Goal: Information Seeking & Learning: Learn about a topic

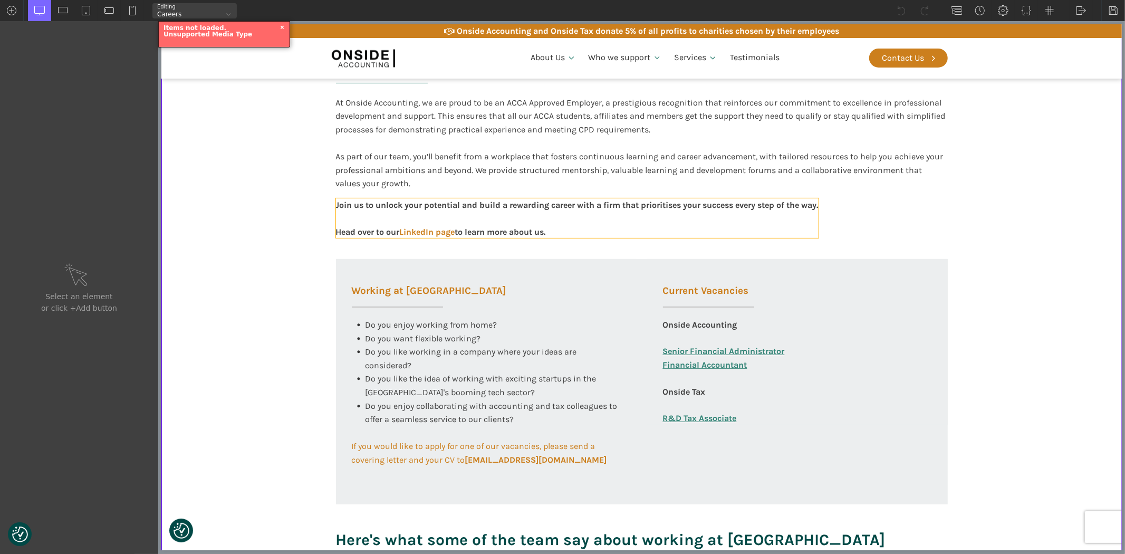
scroll to position [293, 0]
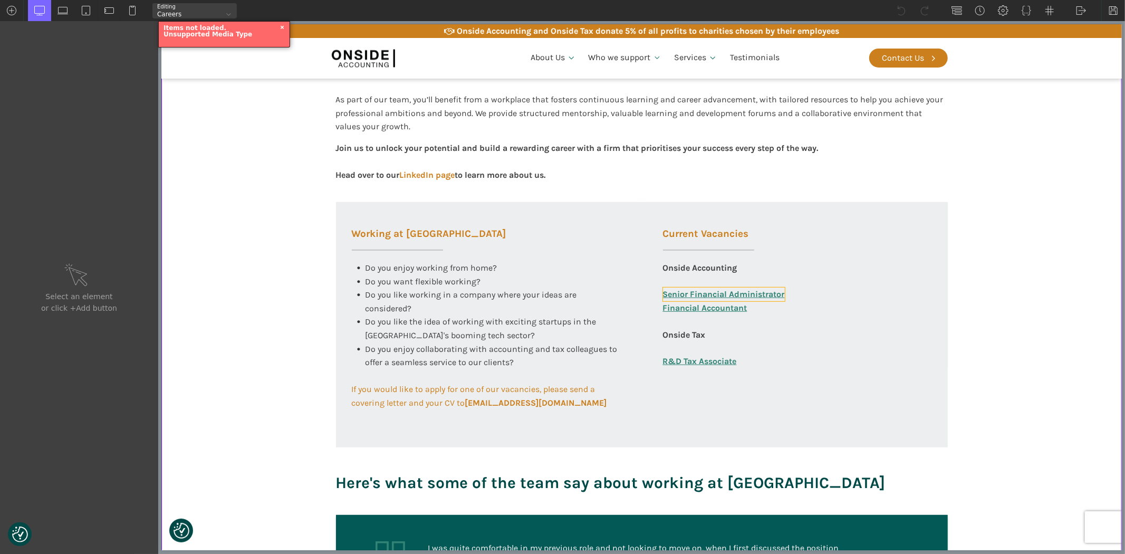
click at [712, 296] on link "Senior Financial Administrator" at bounding box center [723, 294] width 122 height 14
type input "link_text-325-585"
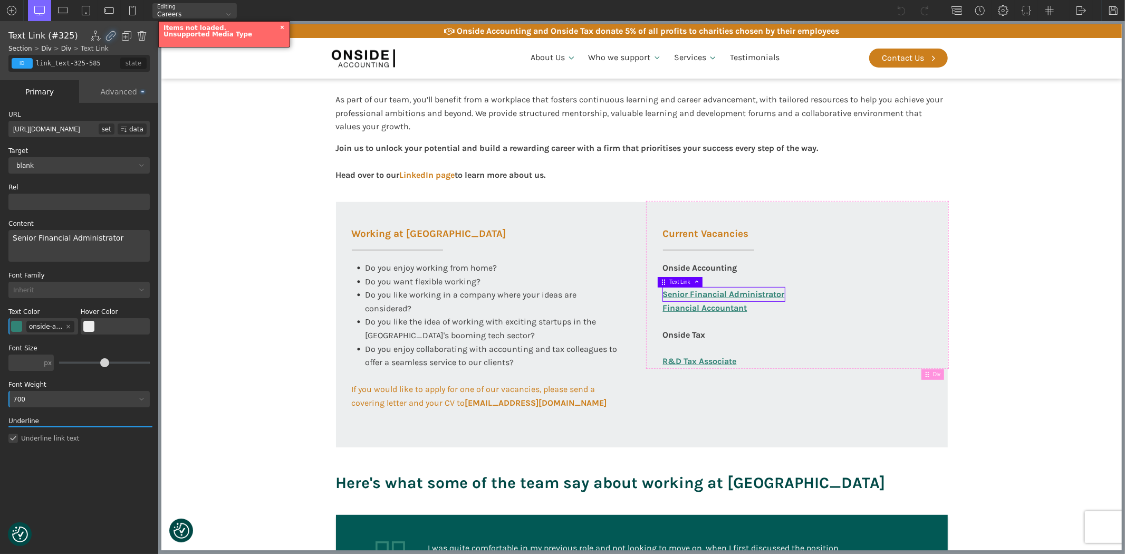
click at [86, 128] on input "[URL][DOMAIN_NAME]" at bounding box center [53, 129] width 90 height 16
drag, startPoint x: 129, startPoint y: 236, endPoint x: 9, endPoint y: 234, distance: 119.2
click at [9, 234] on div "Senior Financial Administrator" at bounding box center [78, 246] width 141 height 32
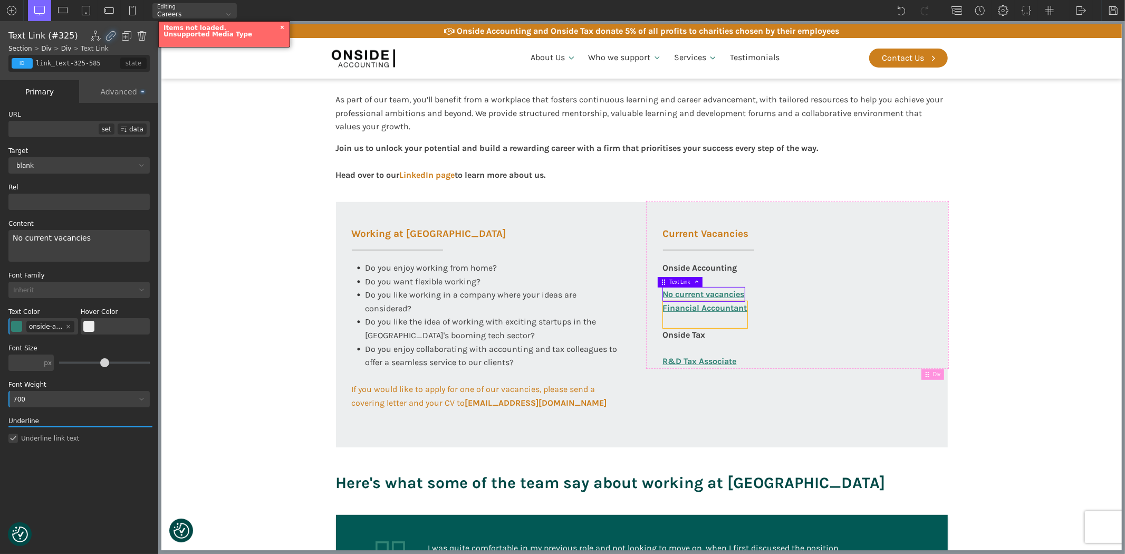
click at [678, 310] on link "Financial Accountant" at bounding box center [704, 314] width 84 height 27
type input "link_text-360-585"
type input "[URL][DOMAIN_NAME]"
click at [140, 35] on img at bounding box center [142, 36] width 11 height 11
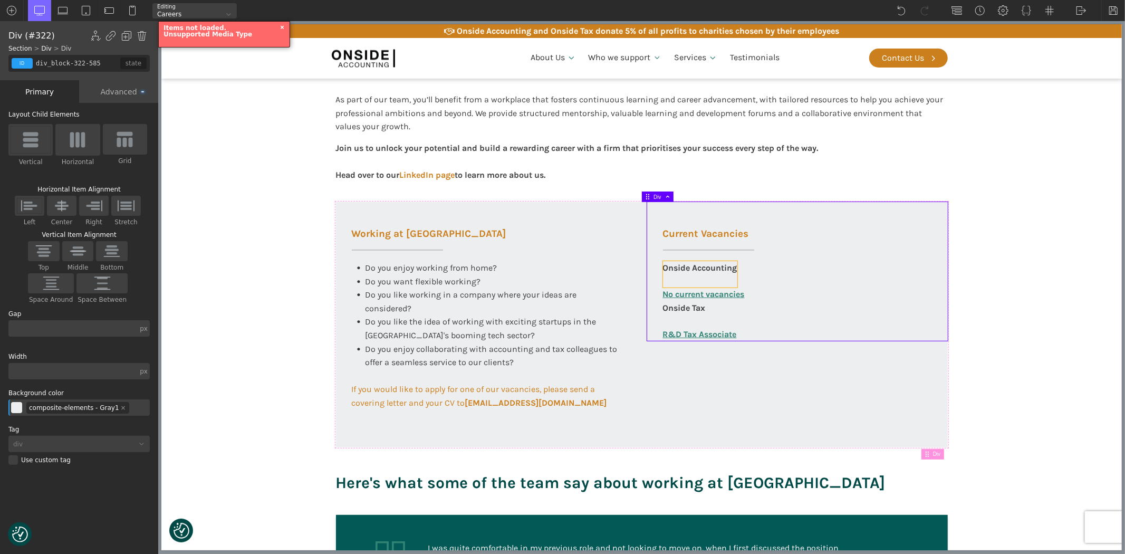
click at [671, 279] on div "Onside Accounting" at bounding box center [699, 274] width 74 height 26
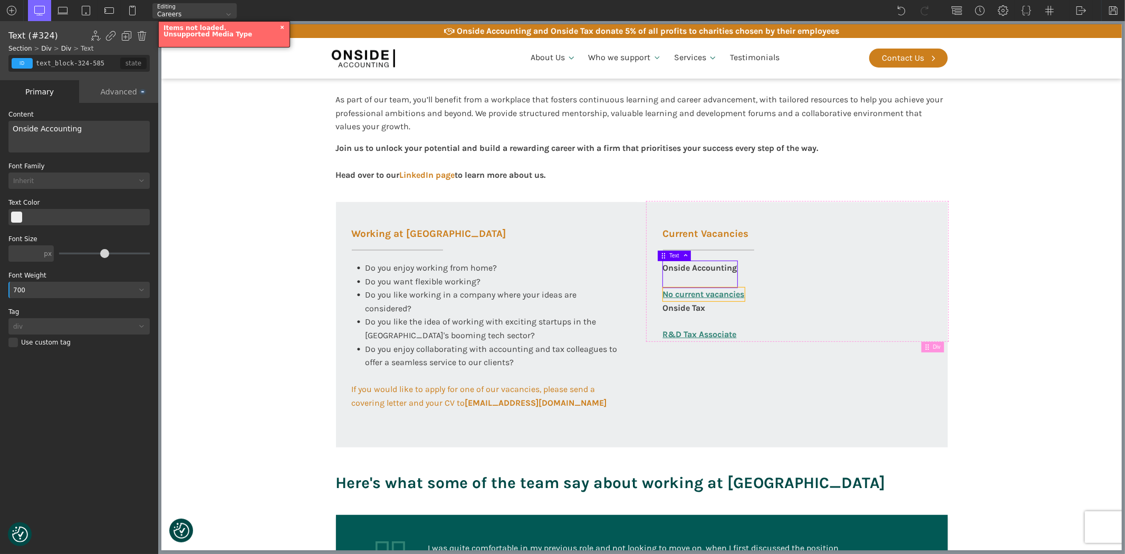
click at [690, 294] on link "No current vacancies" at bounding box center [703, 294] width 82 height 14
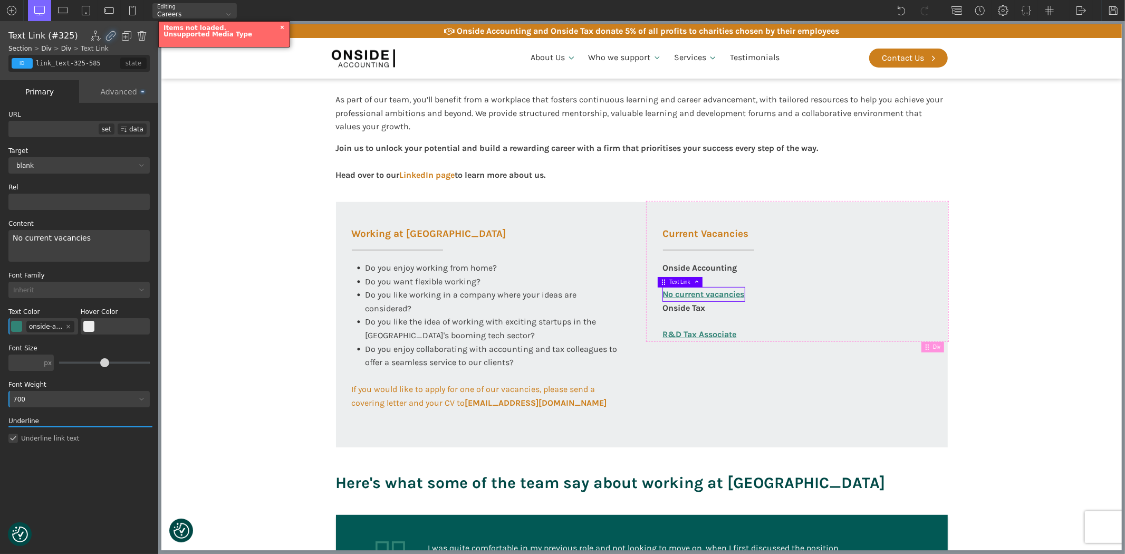
click at [694, 269] on div "Onside Accounting" at bounding box center [699, 274] width 74 height 26
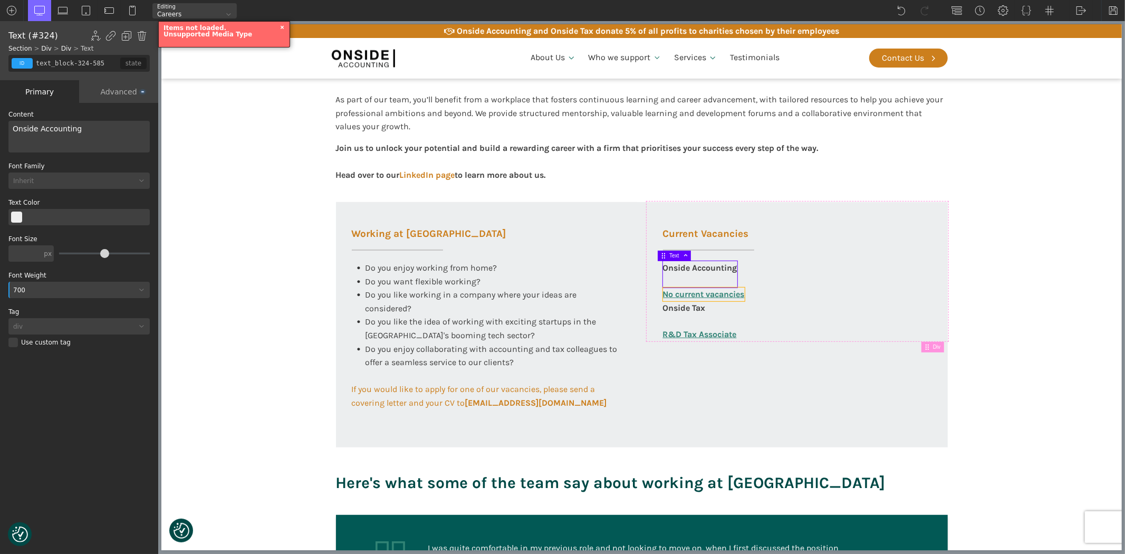
click at [691, 293] on link "No current vacancies" at bounding box center [703, 294] width 82 height 14
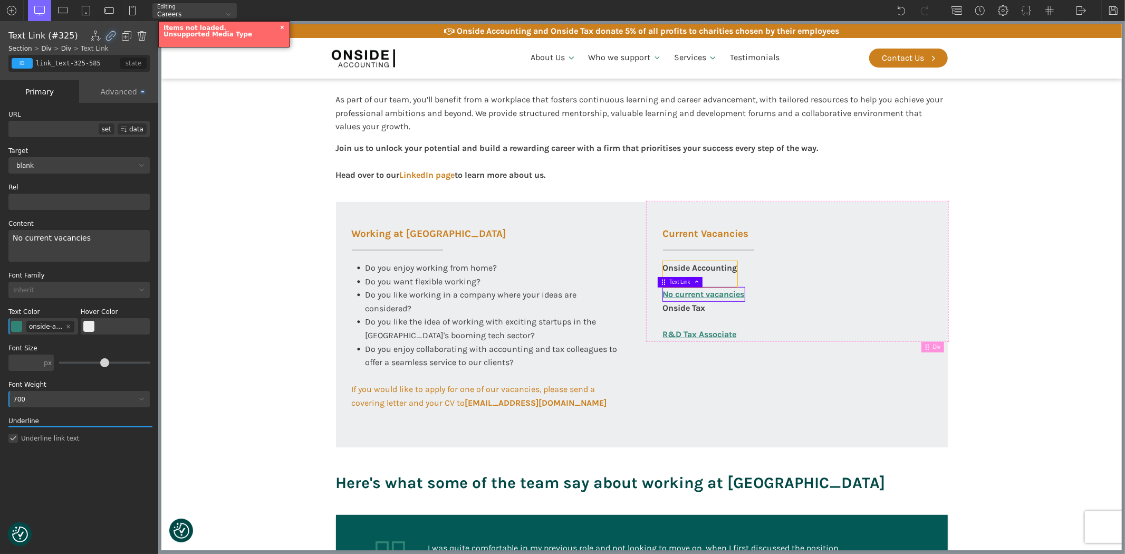
click at [696, 265] on div "Onside Accounting" at bounding box center [699, 274] width 74 height 26
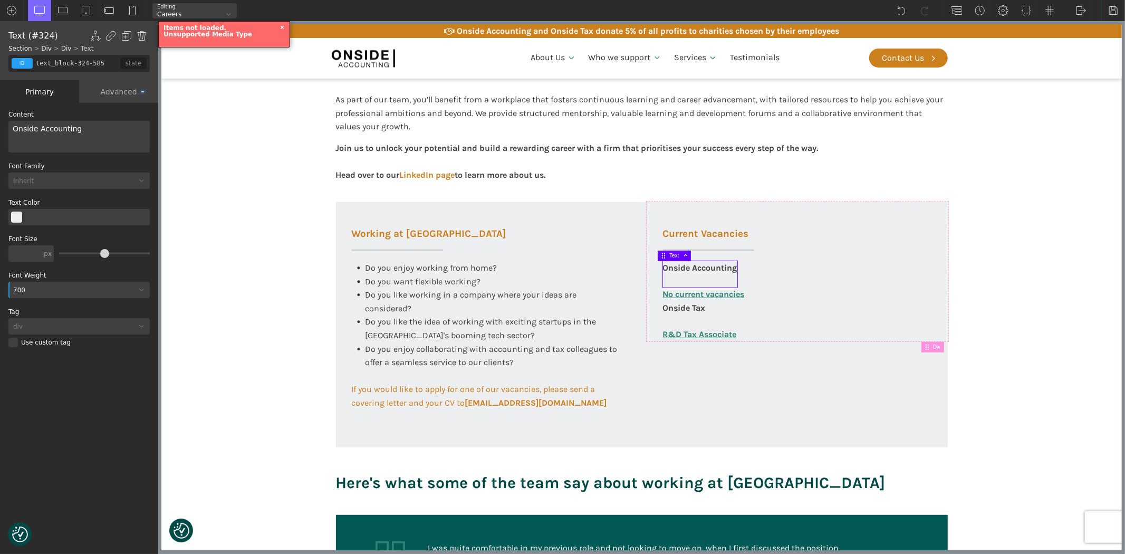
click at [123, 84] on div "Advanced" at bounding box center [118, 91] width 79 height 23
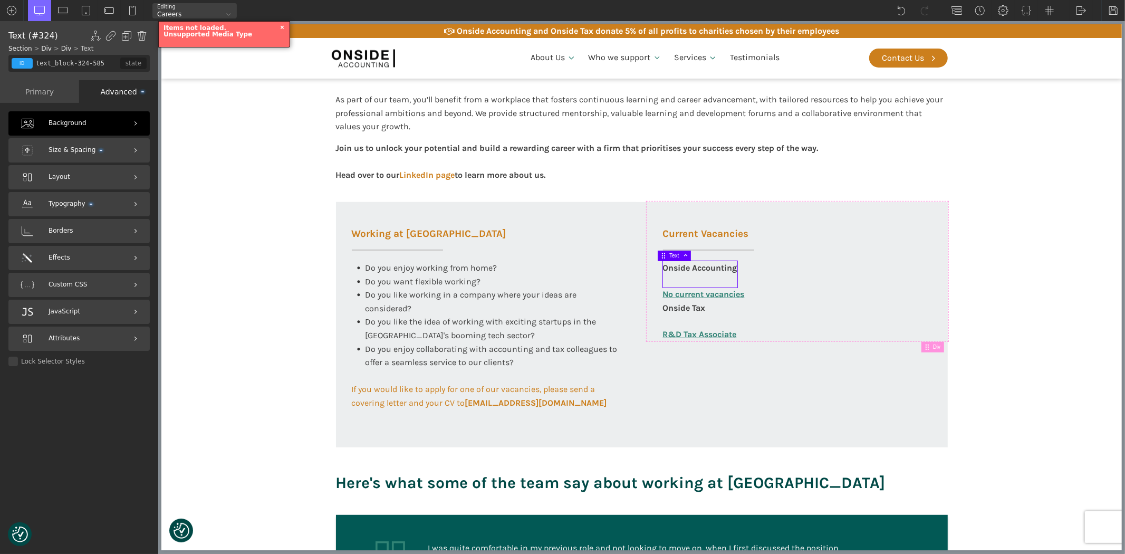
click at [83, 120] on div "Background" at bounding box center [78, 123] width 141 height 24
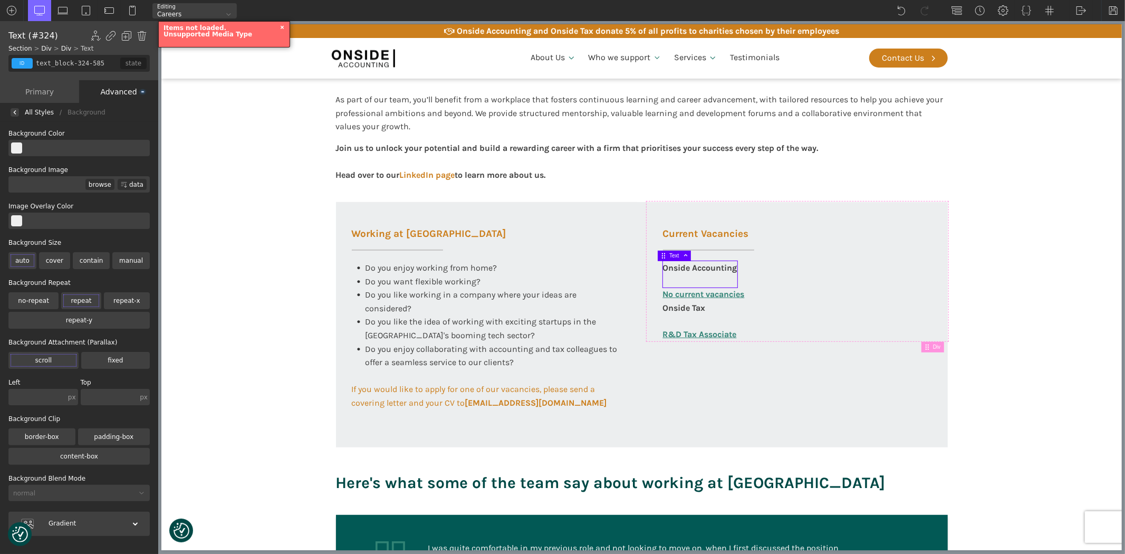
click at [112, 91] on div "Advanced" at bounding box center [118, 91] width 79 height 23
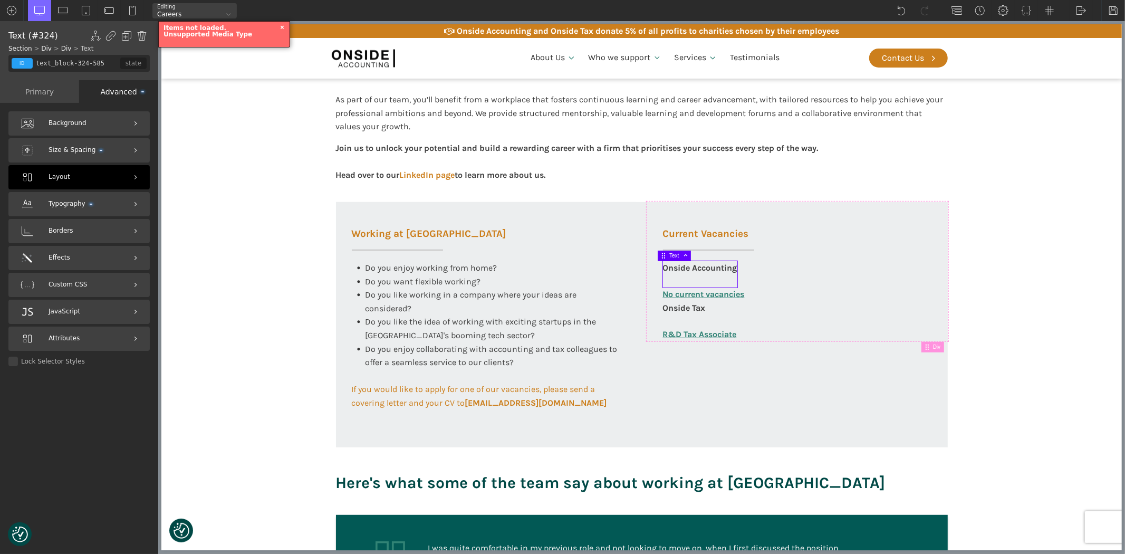
click at [61, 175] on span "Layout" at bounding box center [60, 177] width 22 height 10
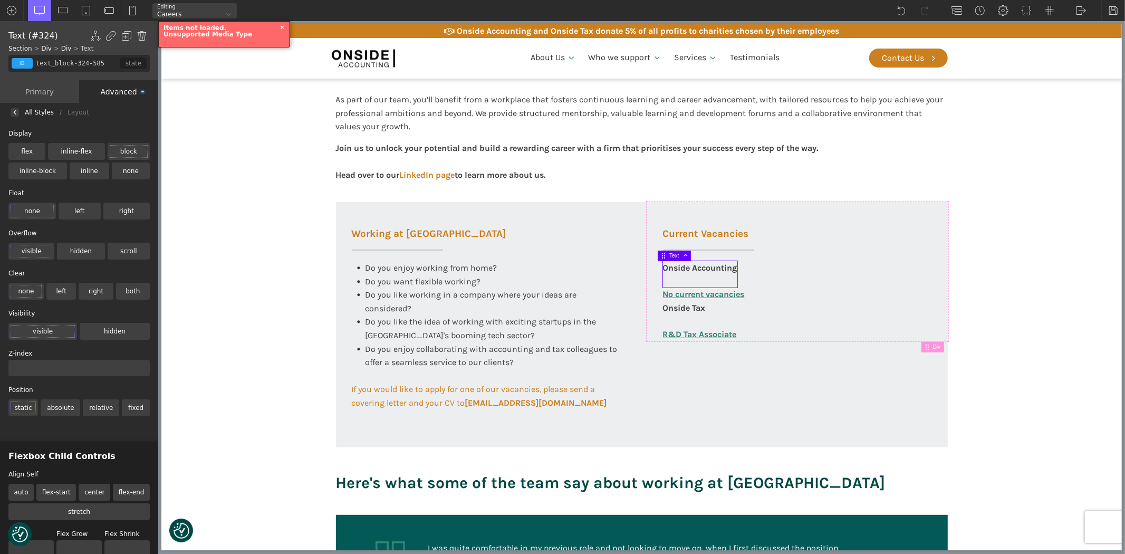
click at [117, 87] on div "Advanced" at bounding box center [118, 91] width 79 height 23
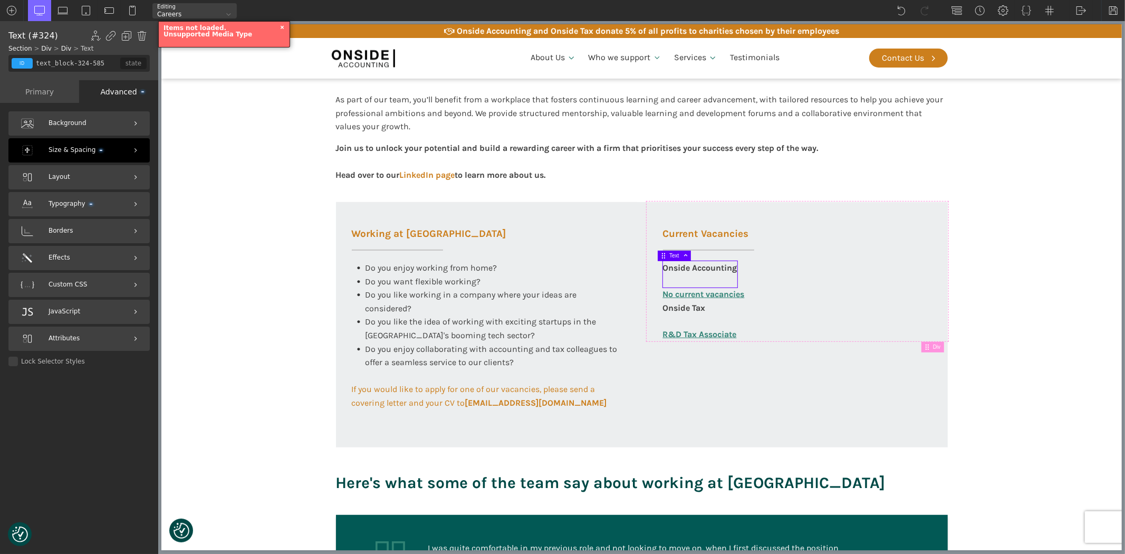
click at [81, 152] on span "Size & Spacing" at bounding box center [76, 150] width 54 height 10
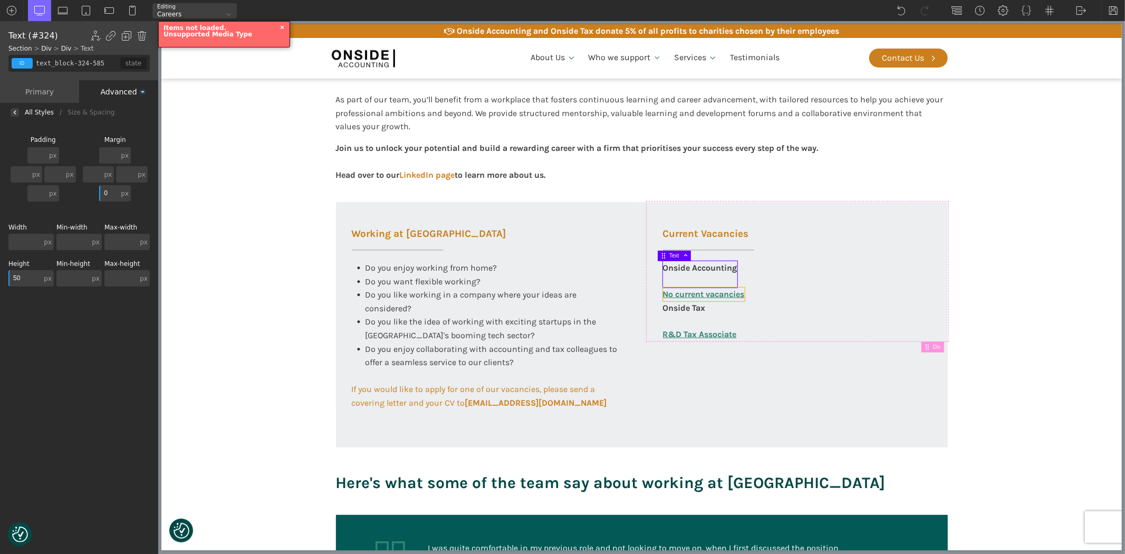
click at [688, 294] on link "No current vacancies" at bounding box center [703, 294] width 82 height 14
type input "link_text-325-585"
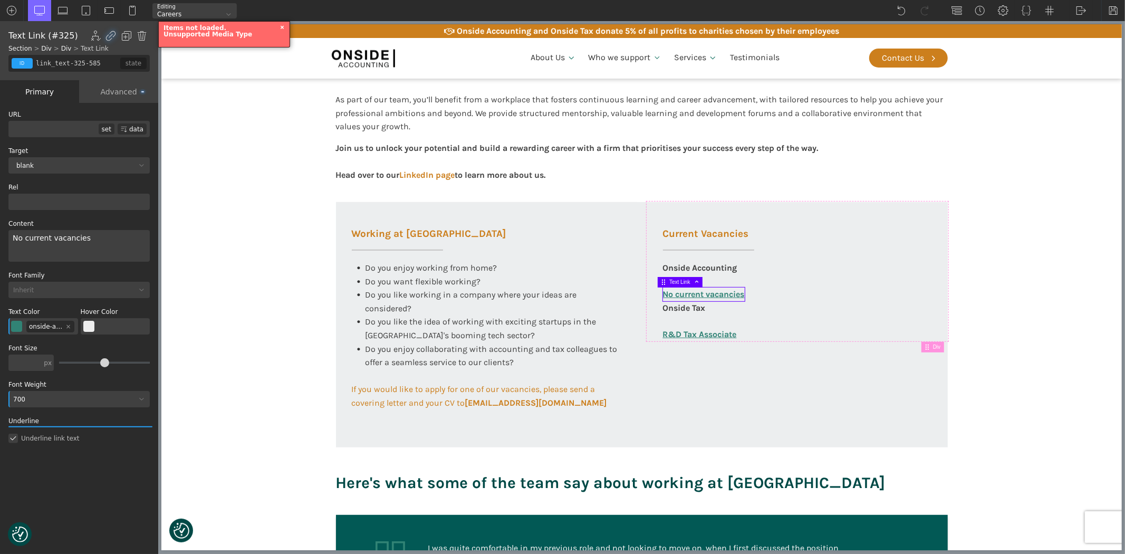
click at [118, 86] on div "Advanced" at bounding box center [118, 91] width 79 height 23
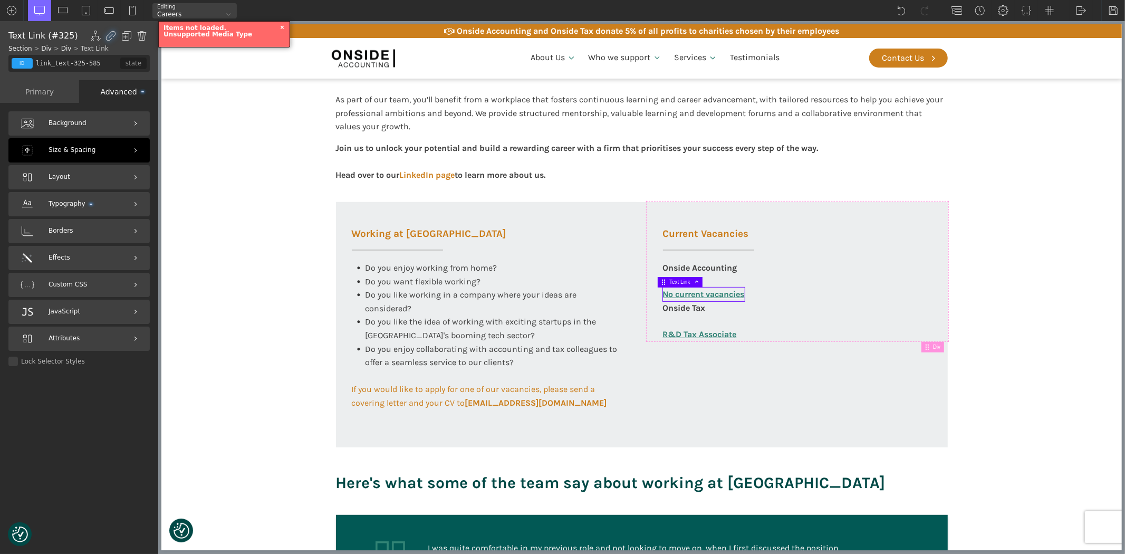
click at [61, 151] on span "Size & Spacing" at bounding box center [72, 150] width 47 height 10
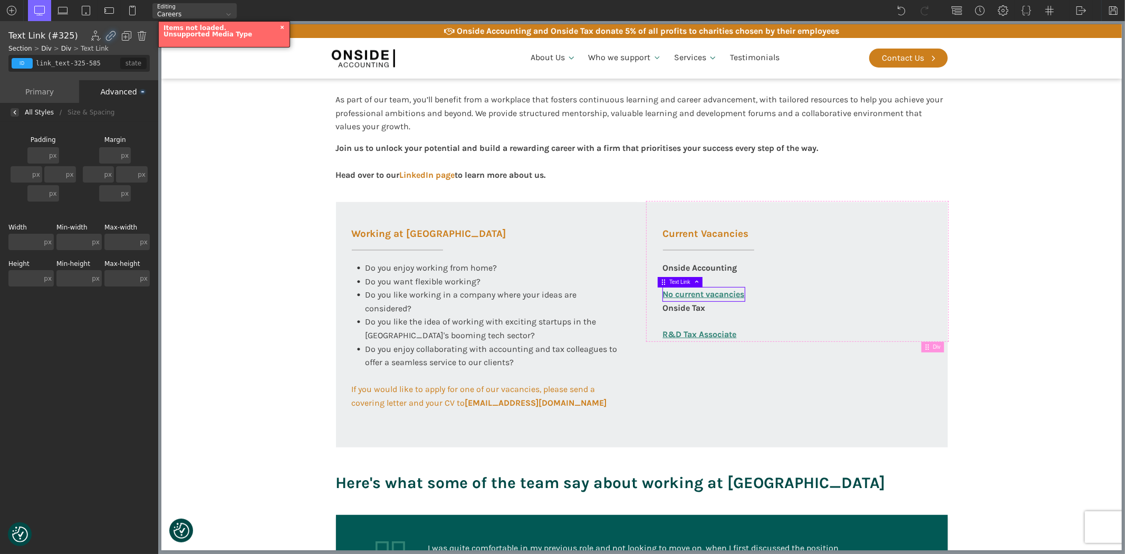
click at [23, 241] on input "text" at bounding box center [24, 242] width 33 height 16
click at [21, 272] on input "text" at bounding box center [24, 278] width 33 height 16
type input "50"
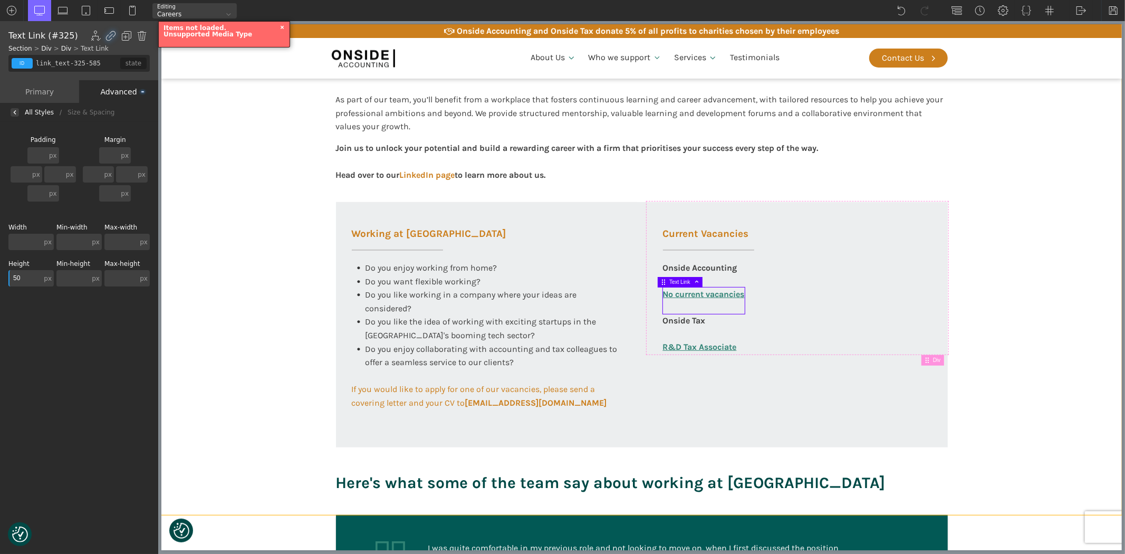
click at [1002, 317] on section "Working at [GEOGRAPHIC_DATA] At Onside Accounting, we are proud to be an ACCA A…" at bounding box center [641, 230] width 960 height 570
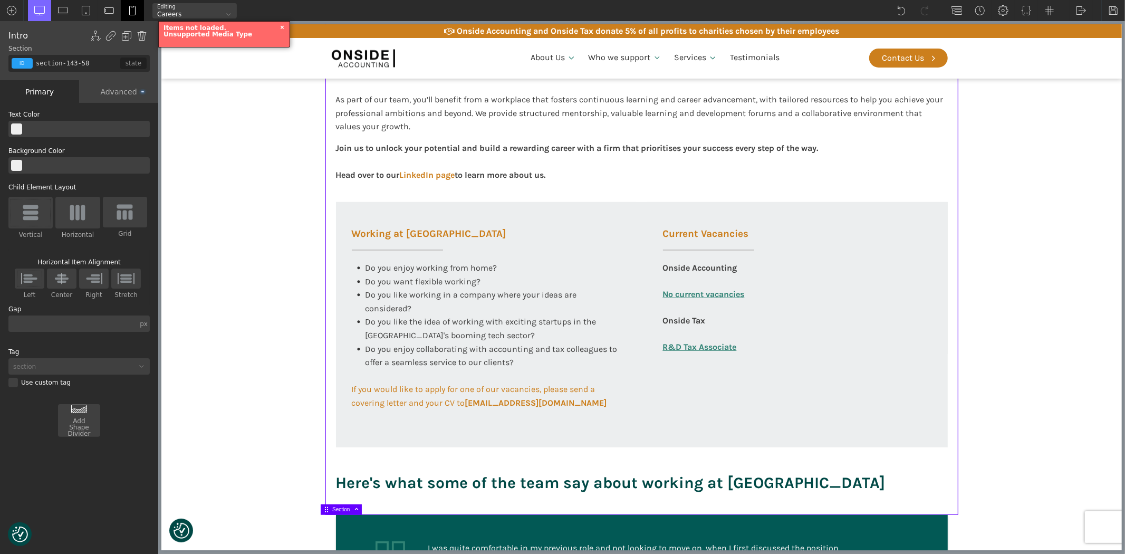
click at [132, 7] on img at bounding box center [132, 10] width 11 height 11
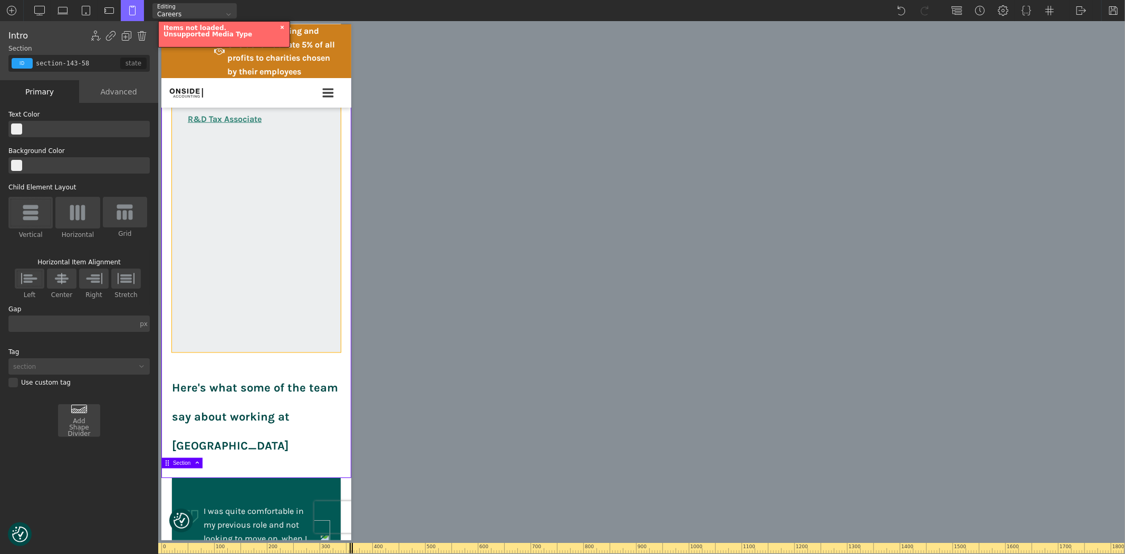
scroll to position [921, 0]
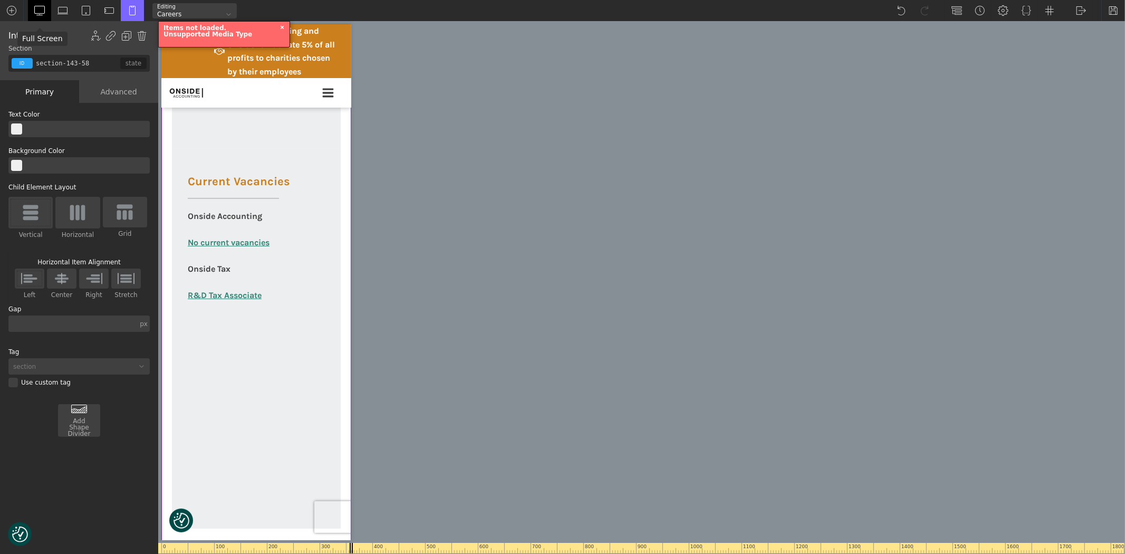
click at [35, 11] on img at bounding box center [39, 10] width 11 height 11
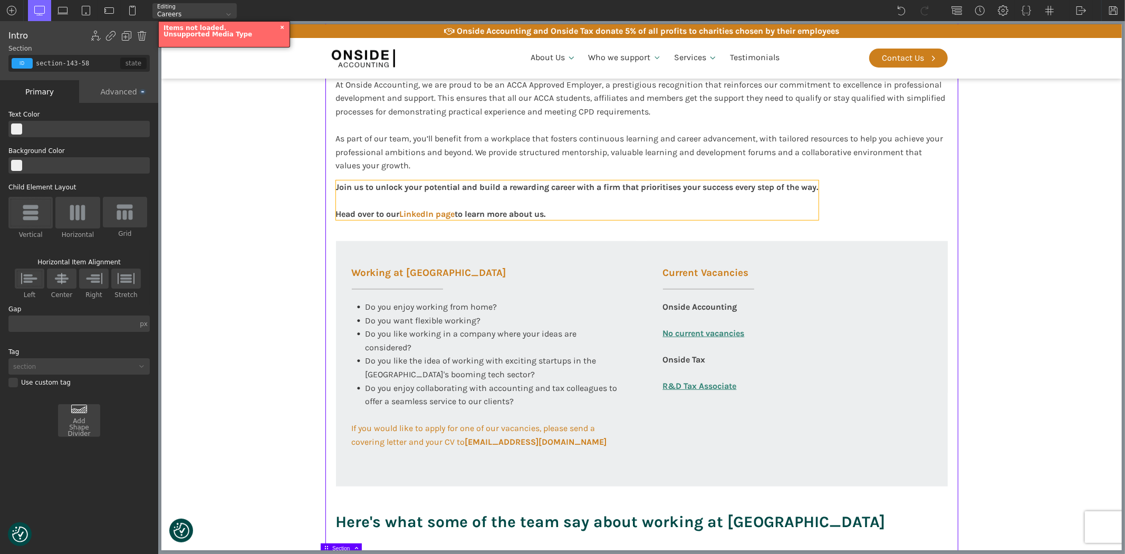
scroll to position [160, 0]
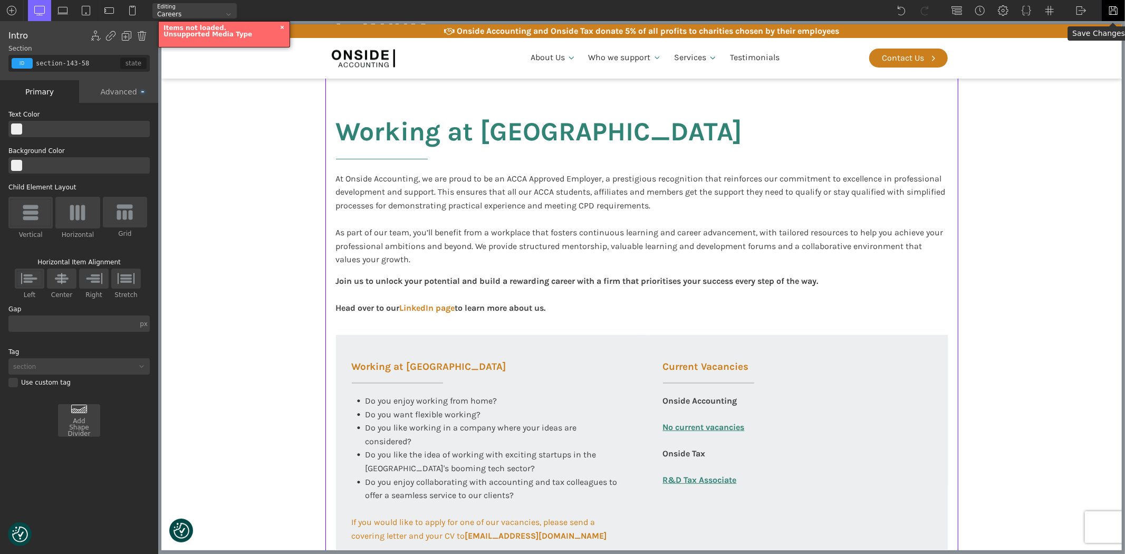
click at [1114, 7] on img at bounding box center [1113, 10] width 11 height 11
click at [280, 25] on div at bounding box center [282, 27] width 8 height 8
click at [1110, 11] on img at bounding box center [1113, 10] width 11 height 11
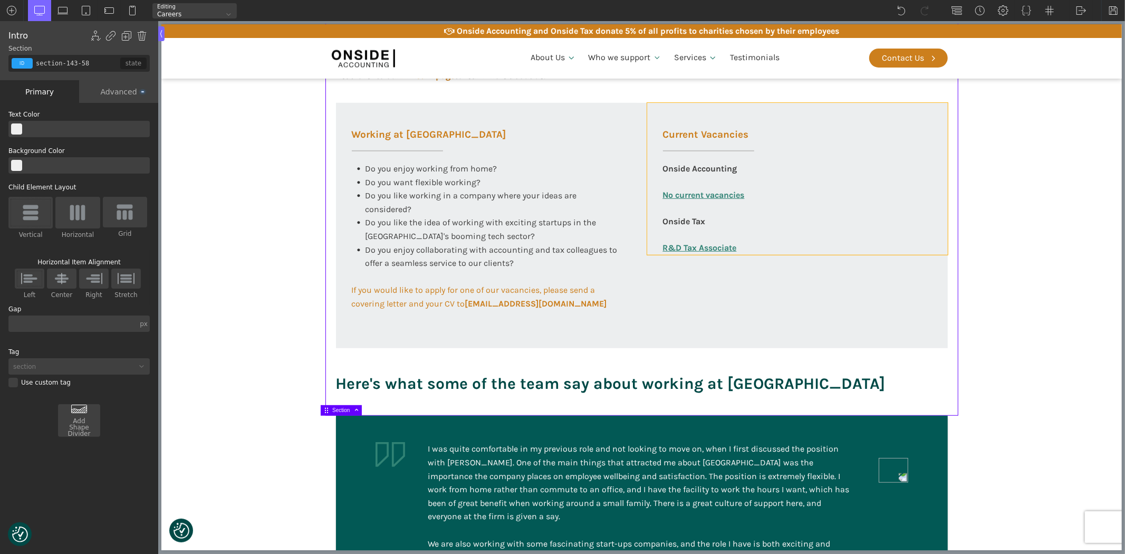
scroll to position [394, 0]
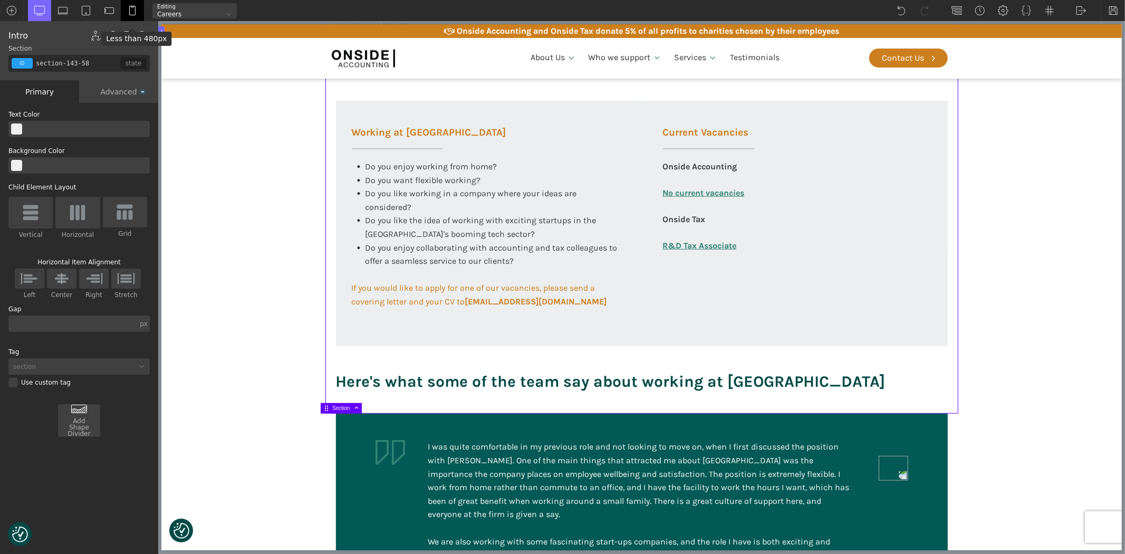
click at [132, 7] on img at bounding box center [132, 10] width 11 height 11
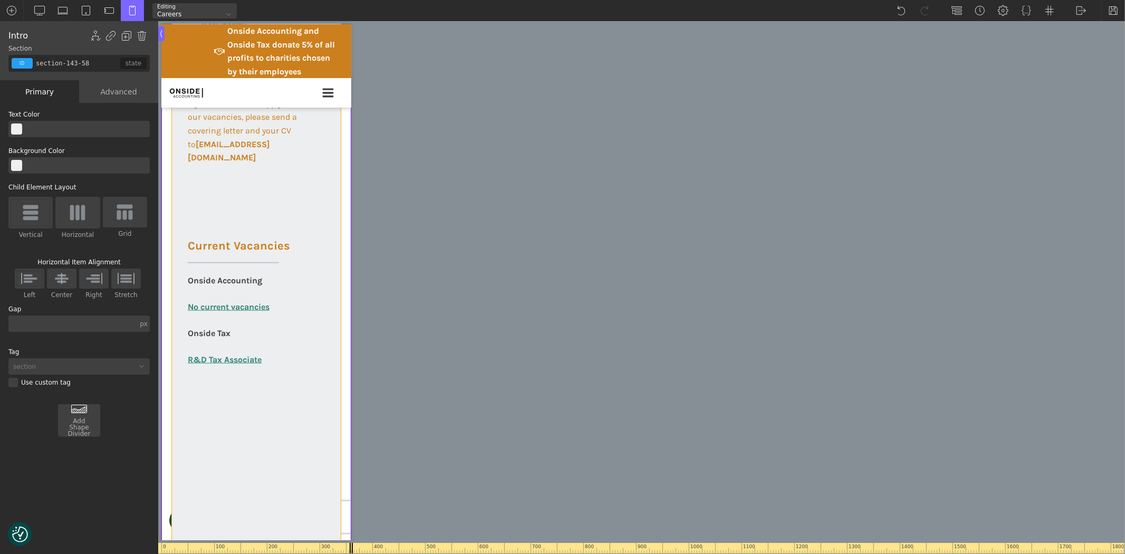
scroll to position [937, 0]
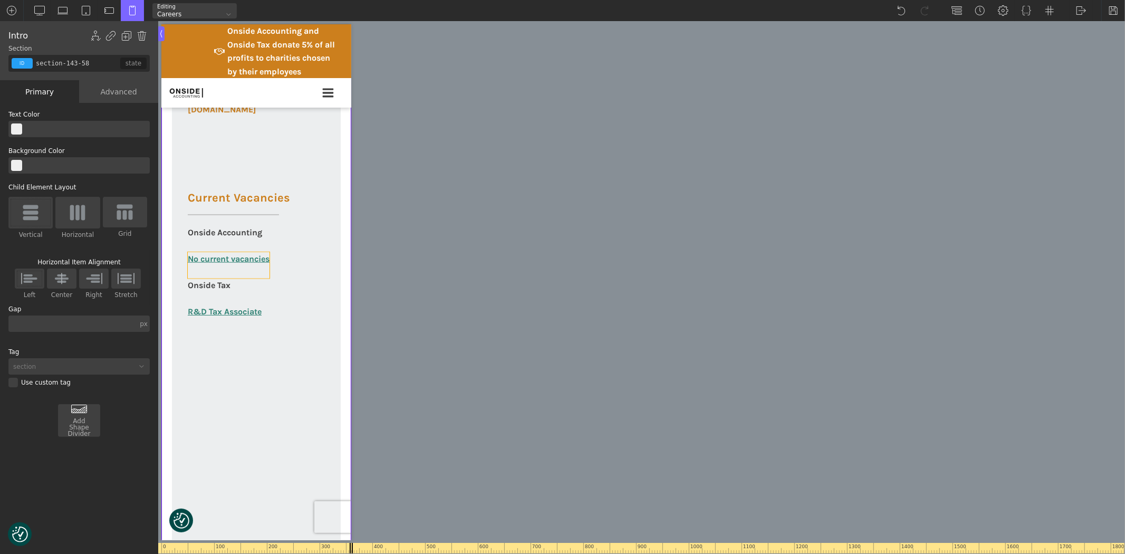
click at [249, 258] on link "No current vacancies" at bounding box center [228, 265] width 82 height 26
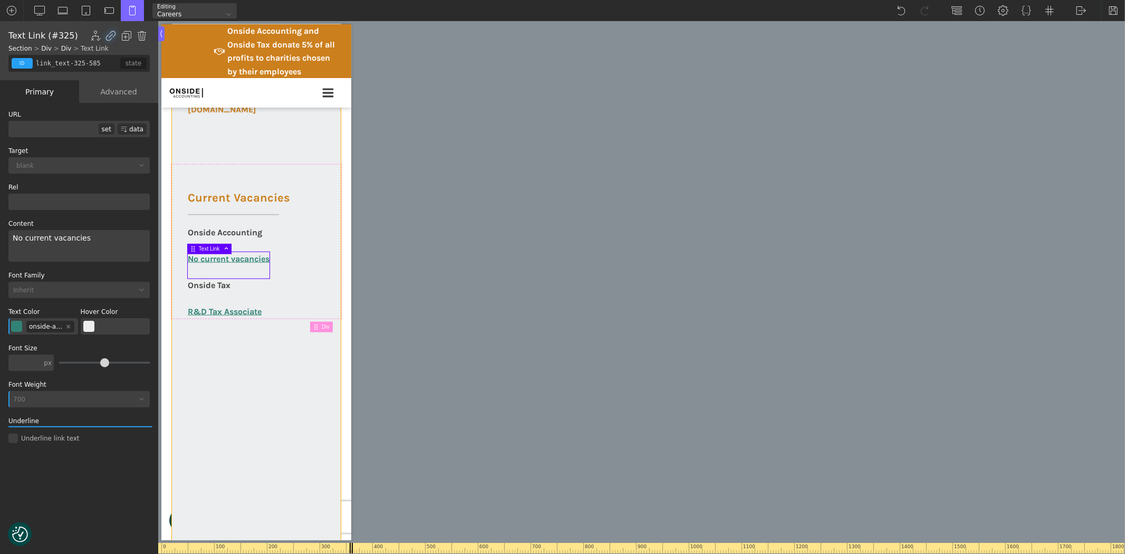
click at [258, 341] on div "Working at [GEOGRAPHIC_DATA] Do you enjoy working from home? Do you want flexib…" at bounding box center [255, 159] width 169 height 771
type input "div_block-321-585"
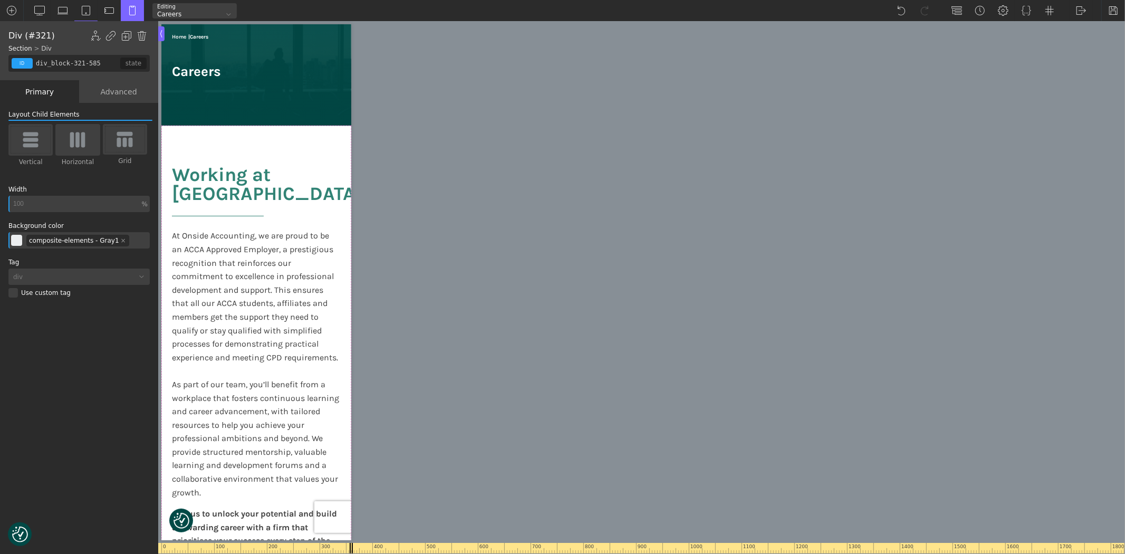
scroll to position [0, 0]
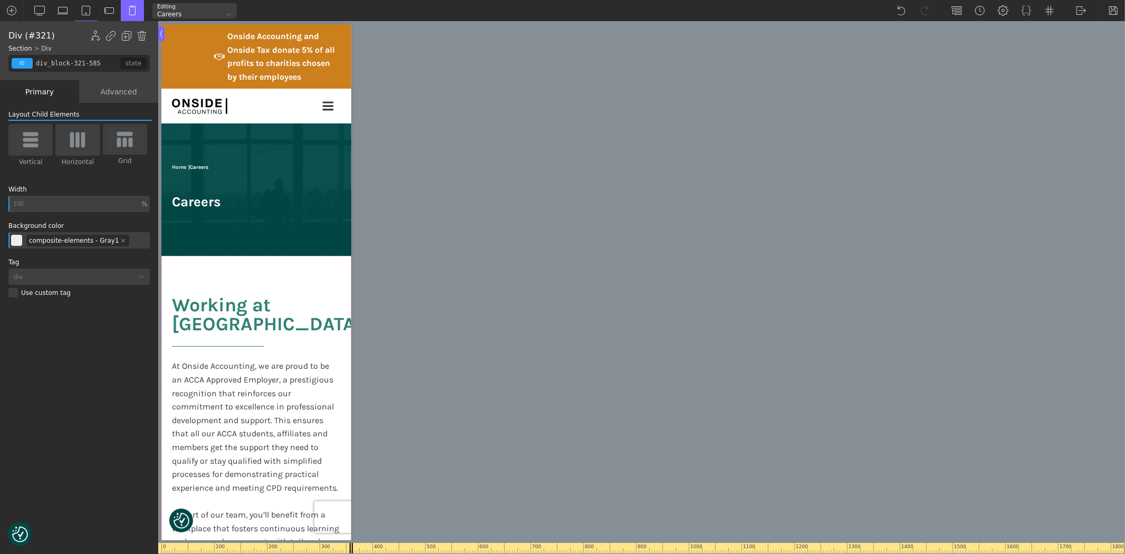
drag, startPoint x: 344, startPoint y: 343, endPoint x: 546, endPoint y: 69, distance: 340.5
click at [107, 11] on img at bounding box center [109, 10] width 11 height 11
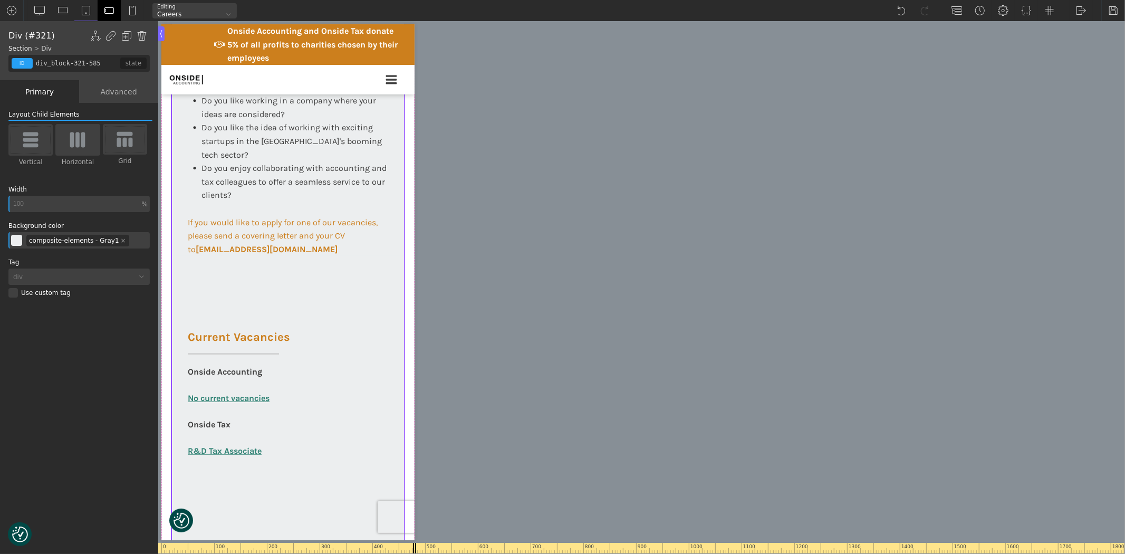
scroll to position [645, 0]
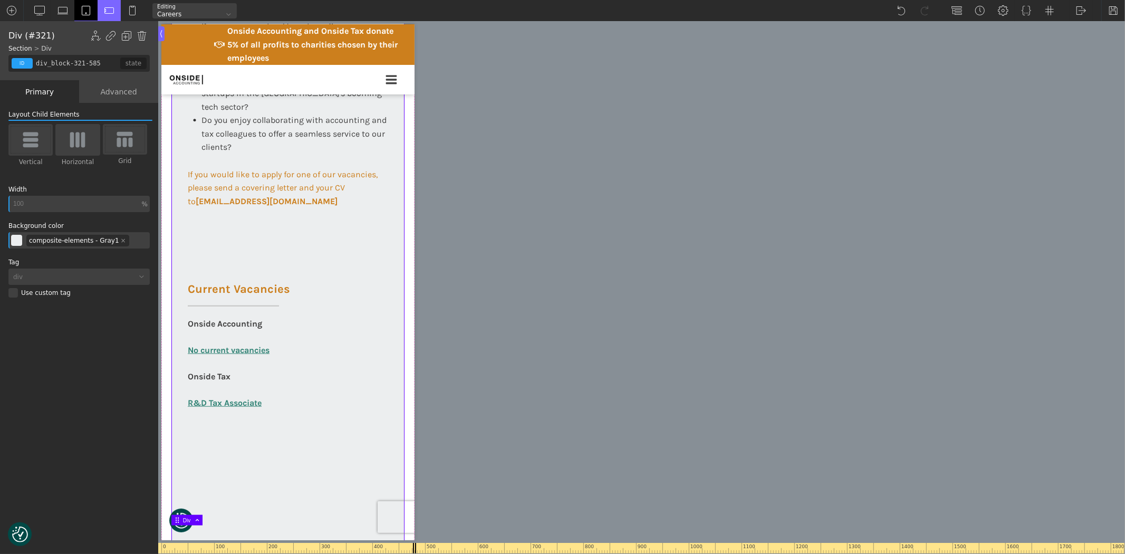
click at [82, 9] on img at bounding box center [86, 10] width 11 height 11
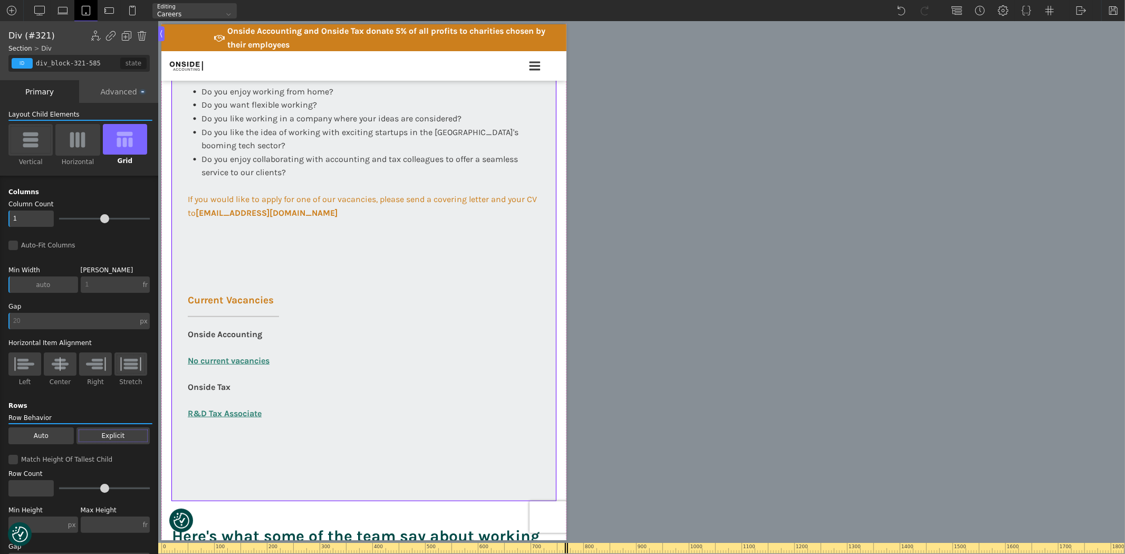
scroll to position [463, 0]
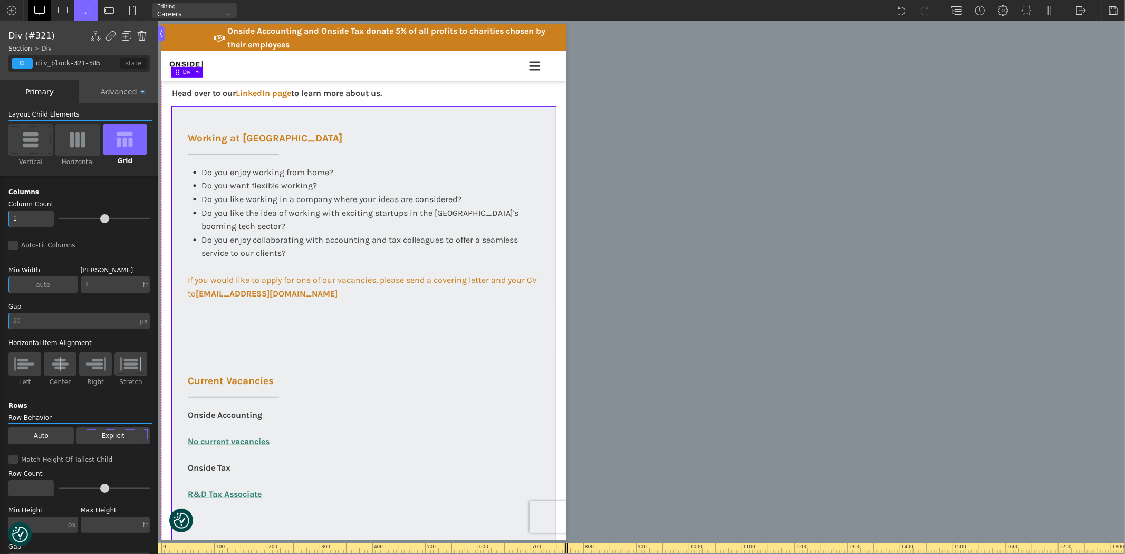
click at [39, 12] on img at bounding box center [39, 10] width 11 height 11
type input "2"
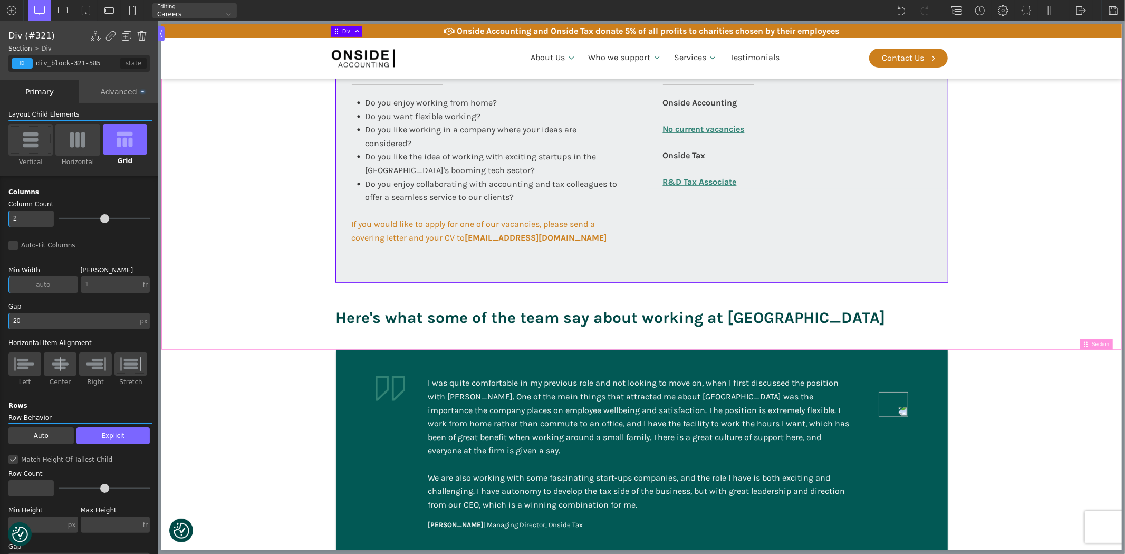
click at [1047, 250] on section "Working at [GEOGRAPHIC_DATA] At Onside Accounting, we are proud to be an ACCA A…" at bounding box center [641, 65] width 960 height 570
type input "section-143-58"
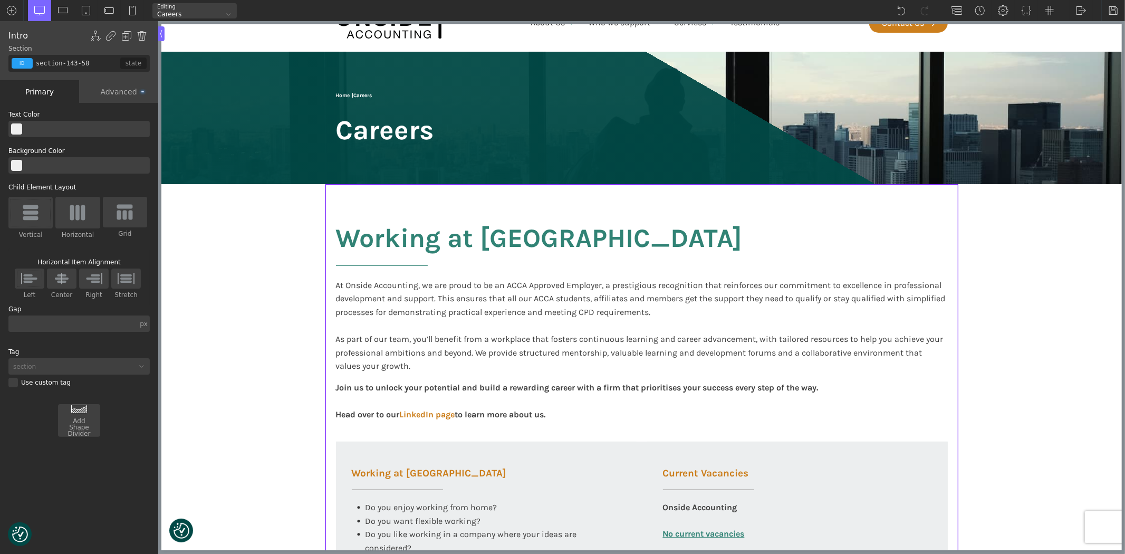
scroll to position [0, 0]
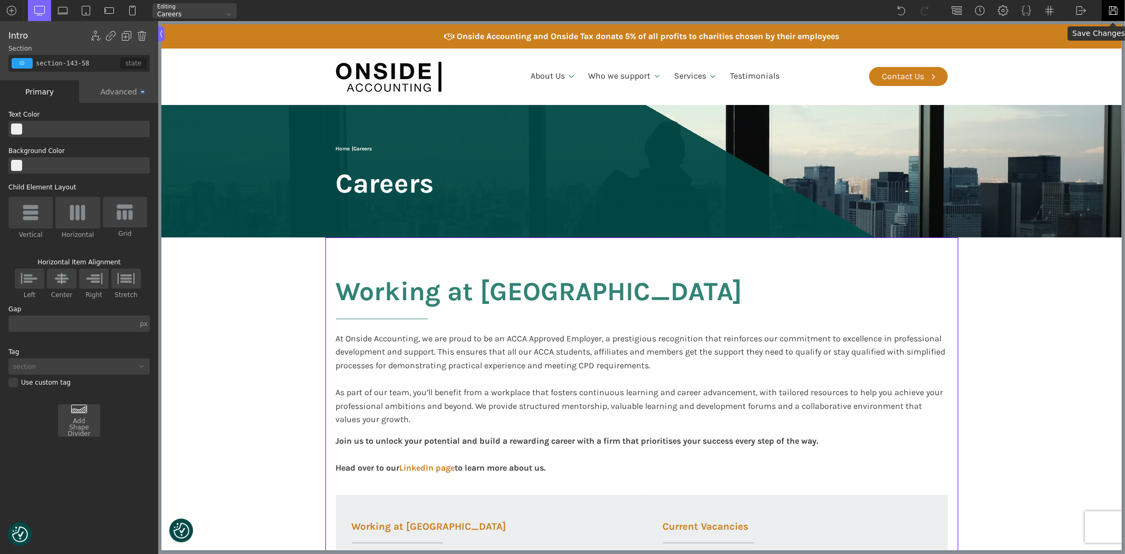
click at [1112, 7] on img at bounding box center [1113, 10] width 11 height 11
click at [1081, 8] on img at bounding box center [1081, 10] width 11 height 11
click at [1085, 41] on link "Frontend" at bounding box center [1091, 44] width 45 height 17
